Goal: Find specific page/section: Find specific page/section

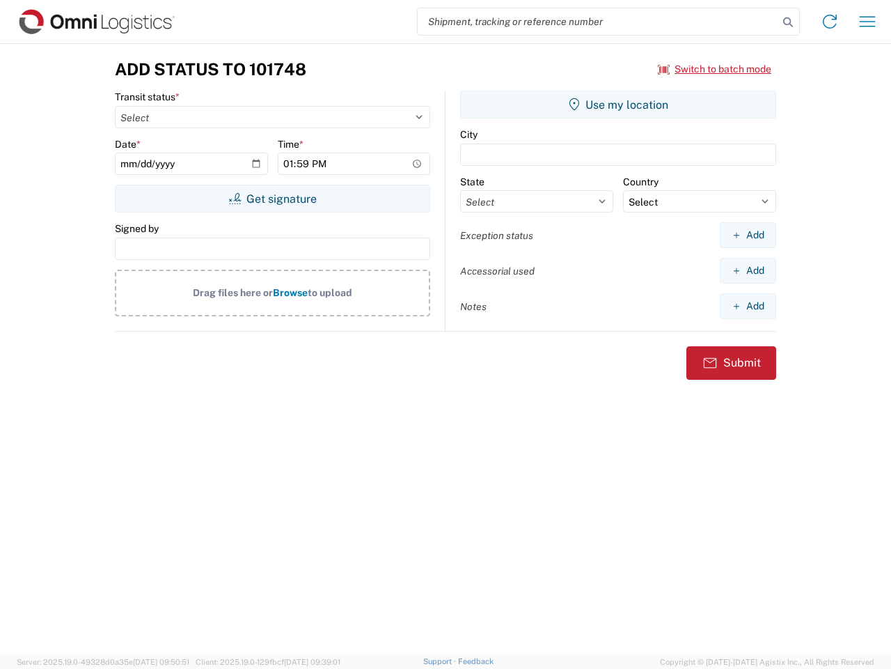
click at [598, 22] on input "search" at bounding box center [598, 21] width 361 height 26
click at [788, 22] on icon at bounding box center [789, 23] width 20 height 20
click at [830, 22] on icon at bounding box center [830, 21] width 22 height 22
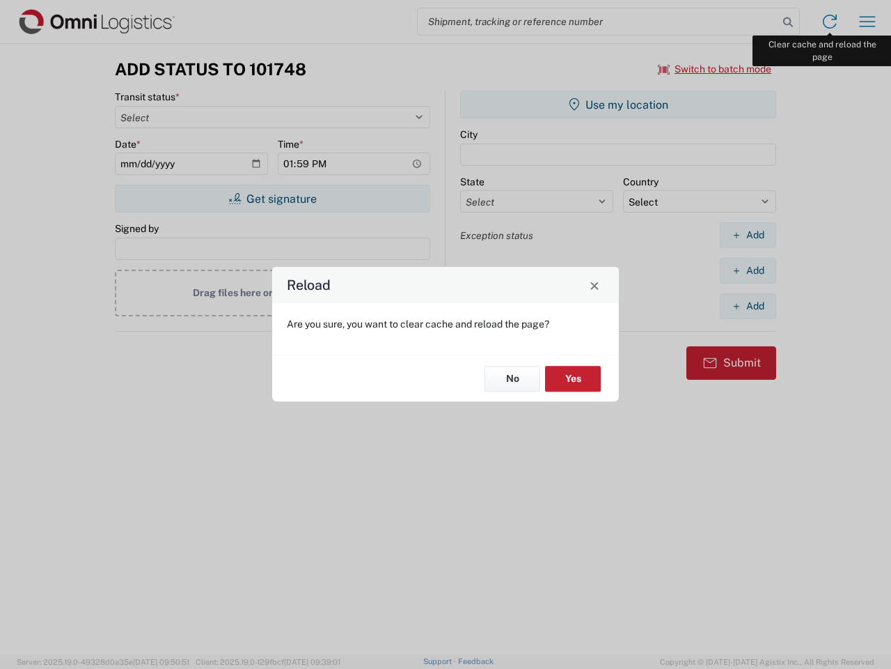
click at [868, 22] on div "Reload Are you sure, you want to clear cache and reload the page? No Yes" at bounding box center [445, 334] width 891 height 669
click at [715, 69] on div "Reload Are you sure, you want to clear cache and reload the page? No Yes" at bounding box center [445, 334] width 891 height 669
click at [272, 198] on div "Reload Are you sure, you want to clear cache and reload the page? No Yes" at bounding box center [445, 334] width 891 height 669
click at [618, 104] on div "Reload Are you sure, you want to clear cache and reload the page? No Yes" at bounding box center [445, 334] width 891 height 669
click at [748, 235] on div "Reload Are you sure, you want to clear cache and reload the page? No Yes" at bounding box center [445, 334] width 891 height 669
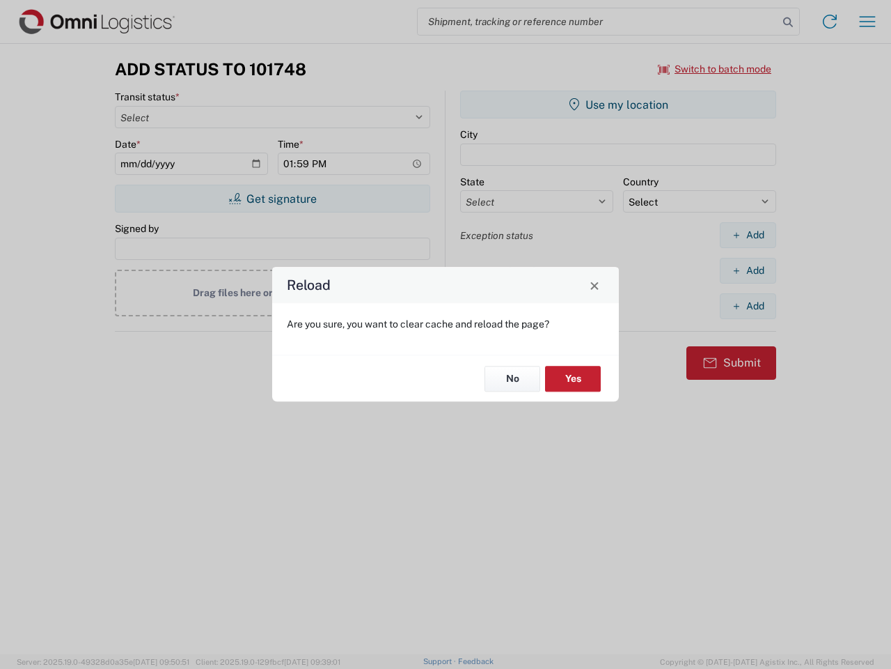
click at [748, 270] on div "Reload Are you sure, you want to clear cache and reload the page? No Yes" at bounding box center [445, 334] width 891 height 669
click at [748, 306] on div "Reload Are you sure, you want to clear cache and reload the page? No Yes" at bounding box center [445, 334] width 891 height 669
